Goal: Navigation & Orientation: Find specific page/section

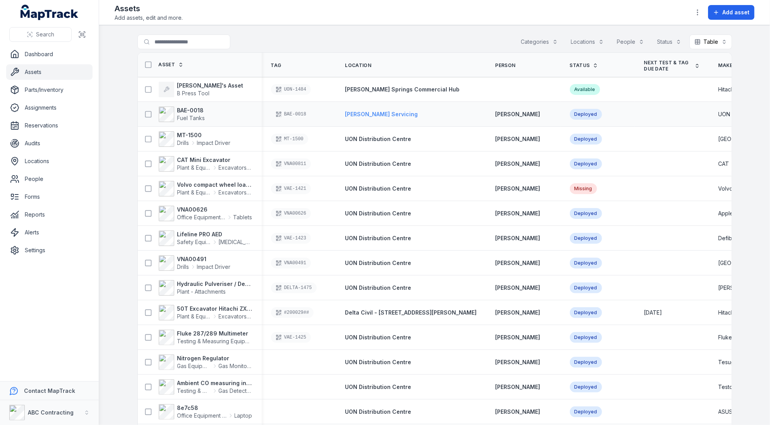
click at [358, 116] on span "[PERSON_NAME] Servicing" at bounding box center [381, 114] width 73 height 7
click at [62, 75] on link "Assets" at bounding box center [49, 71] width 86 height 15
click at [196, 164] on span "Plant & Equipment" at bounding box center [194, 168] width 34 height 8
click at [357, 70] on th "Location" at bounding box center [411, 65] width 150 height 24
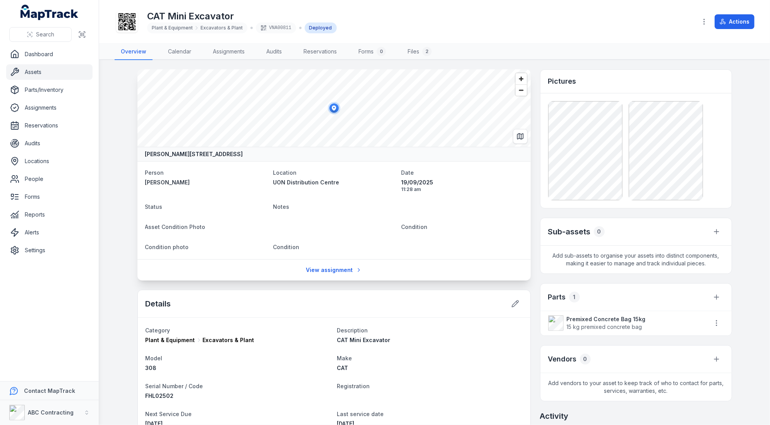
scroll to position [2, 0]
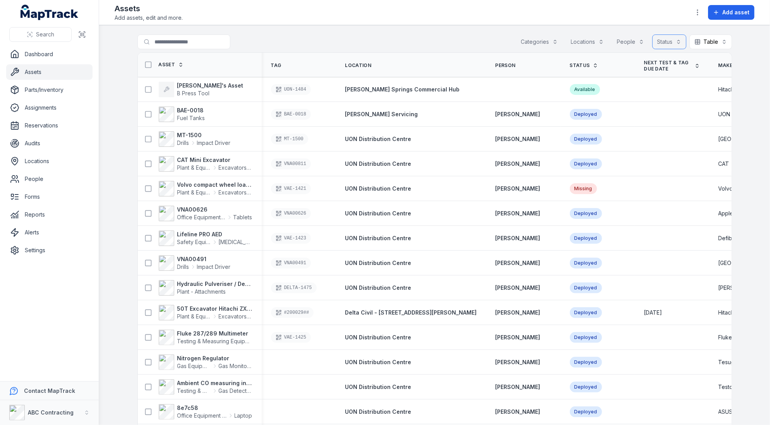
click at [676, 43] on button "Status" at bounding box center [669, 41] width 34 height 15
click at [505, 43] on div "Search for assets Categories Locations People Status Table *****" at bounding box center [434, 43] width 595 height 18
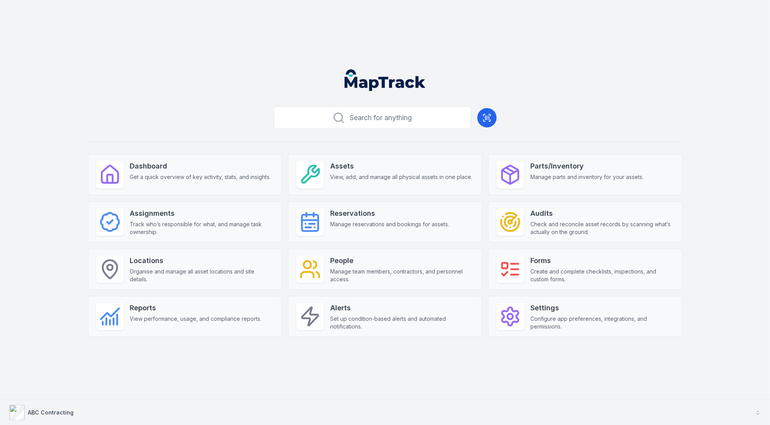
click at [260, 405] on button "ABC Contracting" at bounding box center [385, 412] width 770 height 25
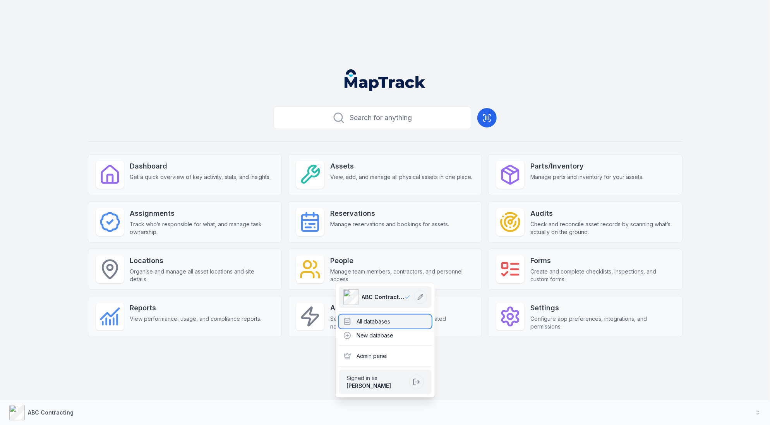
click at [375, 316] on div "All databases" at bounding box center [385, 321] width 93 height 14
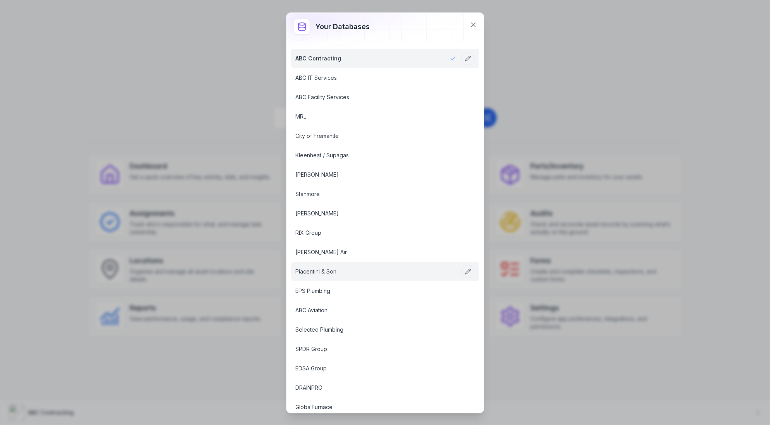
click at [337, 267] on link "Piacentini & Son" at bounding box center [376, 271] width 160 height 8
